Goal: Transaction & Acquisition: Purchase product/service

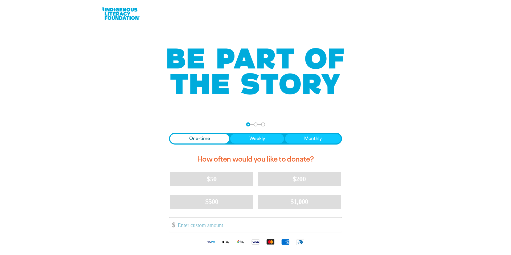
click at [113, 15] on link at bounding box center [121, 13] width 40 height 16
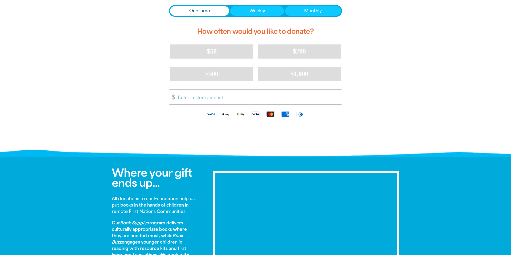
scroll to position [127, 0]
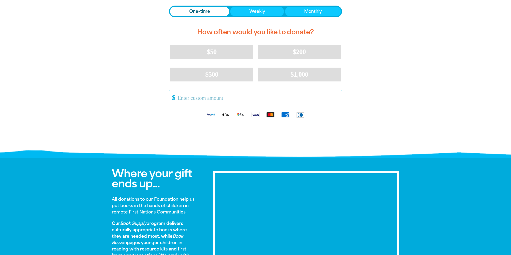
click at [190, 100] on input "Other Amount" at bounding box center [258, 97] width 168 height 15
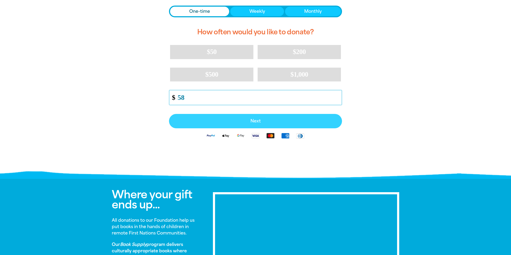
type input "58"
click at [272, 120] on span "Next" at bounding box center [255, 121] width 161 height 4
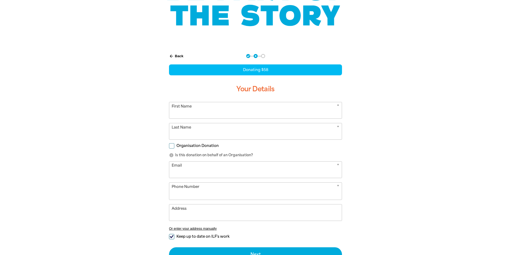
select select "AU"
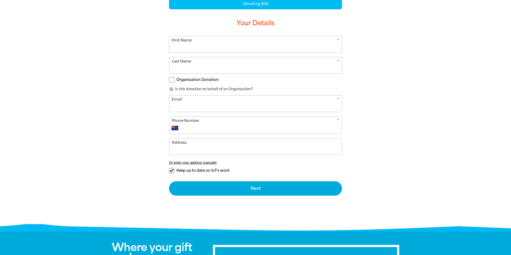
scroll to position [128, 0]
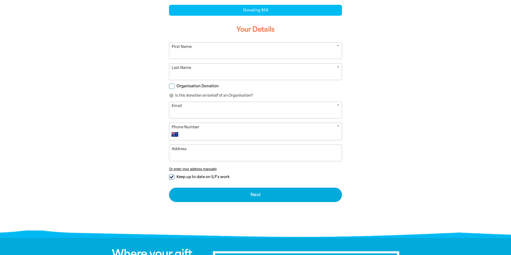
click at [199, 51] on input "First Name" at bounding box center [255, 51] width 172 height 16
type input "Lana"
type input "Ross"
type input "sfx.library@cns.catholic.edu.au"
type input "40379900"
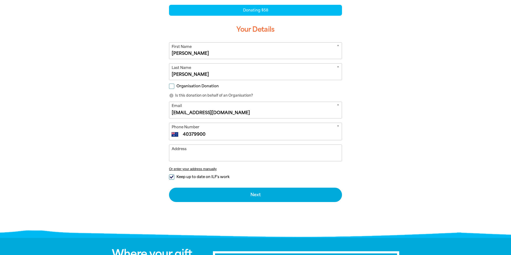
type input "5 Atkinson St"
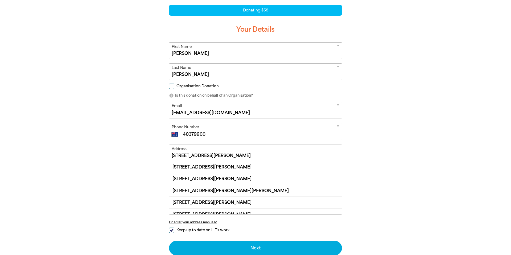
click at [171, 87] on input "Organisation Donation" at bounding box center [171, 86] width 5 height 5
checkbox input "true"
select select "AU"
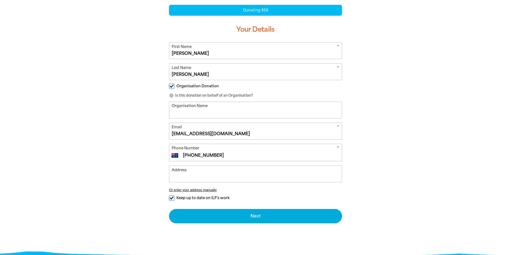
click at [199, 114] on input "Organisation Name" at bounding box center [255, 110] width 172 height 16
type input "St Francis Xavier's School"
type input "40379900"
type input "5 Atkinson StManunda QLD 4870"
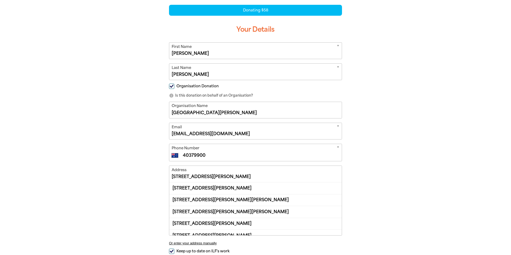
click at [231, 175] on input "5 Atkinson StManunda QLD 4870" at bounding box center [255, 174] width 172 height 16
click at [247, 177] on input "5 Atkinson StManunda QLD 4870" at bounding box center [255, 174] width 172 height 16
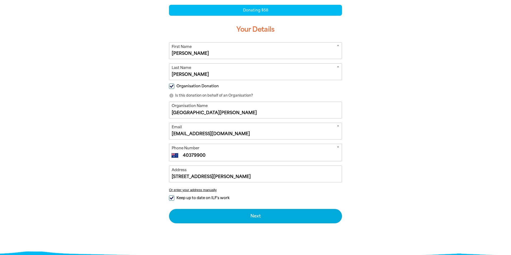
click at [368, 176] on div "arrow_back Back Step 1 Step 2 Step 3 Donating $58 Your Details * First Name Lan…" at bounding box center [255, 122] width 319 height 269
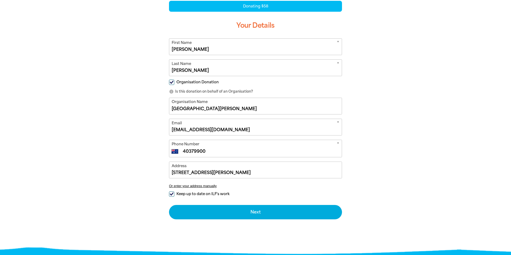
scroll to position [134, 0]
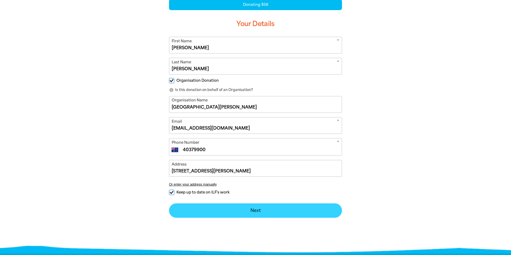
click at [251, 215] on button "Next chevron_right" at bounding box center [255, 210] width 173 height 14
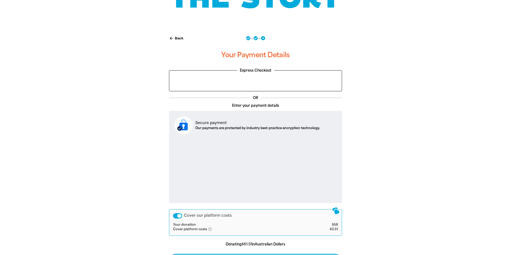
scroll to position [78, 0]
